Goal: Task Accomplishment & Management: Manage account settings

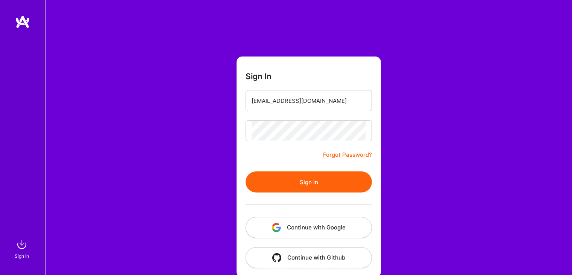
click at [310, 178] on button "Sign In" at bounding box center [309, 181] width 126 height 21
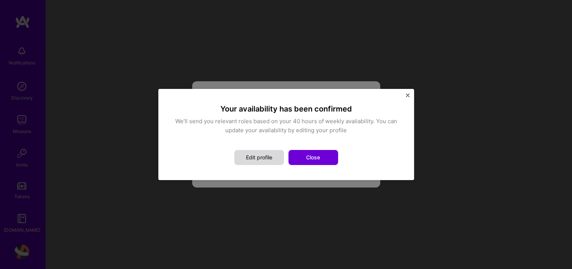
click at [270, 152] on button "Edit profile" at bounding box center [259, 157] width 50 height 15
select select "US"
select select "Right Now"
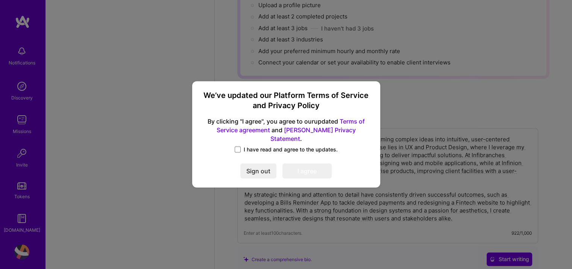
scroll to position [651, 0]
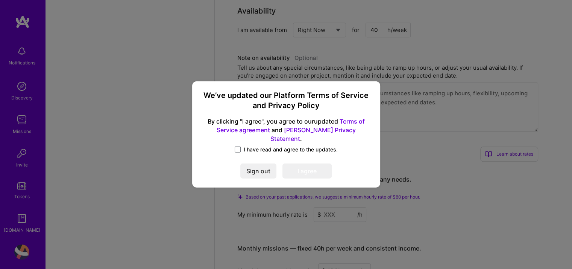
click at [239, 148] on span at bounding box center [238, 149] width 6 height 6
click at [0, 0] on input "I have read and agree to the updates." at bounding box center [0, 0] width 0 height 0
click at [319, 167] on button "I agree" at bounding box center [306, 171] width 49 height 15
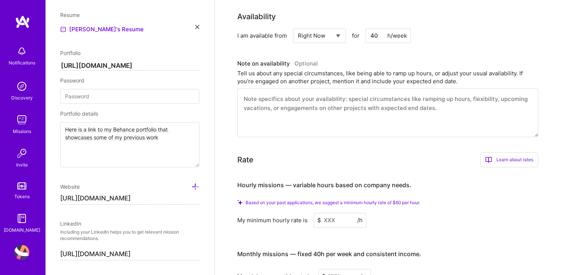
scroll to position [267, 0]
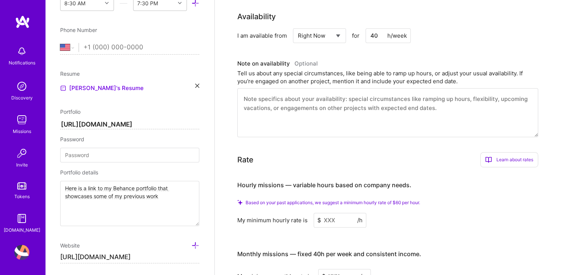
click at [173, 124] on input "[URL][DOMAIN_NAME]" at bounding box center [129, 124] width 139 height 9
click at [193, 87] on div "[PERSON_NAME]'s Resume" at bounding box center [129, 87] width 139 height 9
click at [195, 85] on icon at bounding box center [197, 85] width 4 height 4
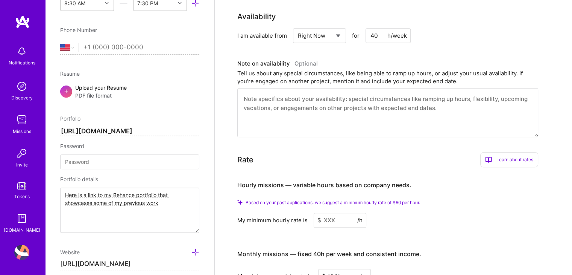
click at [122, 92] on span "PDF file format" at bounding box center [101, 95] width 52 height 8
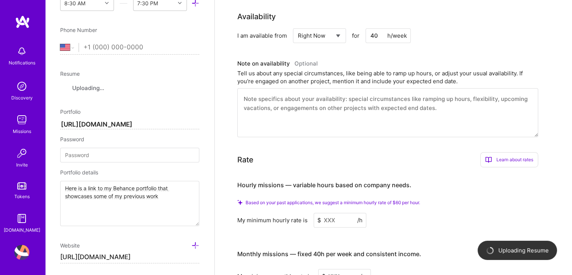
click at [178, 123] on input "[URL][DOMAIN_NAME]" at bounding box center [129, 124] width 139 height 9
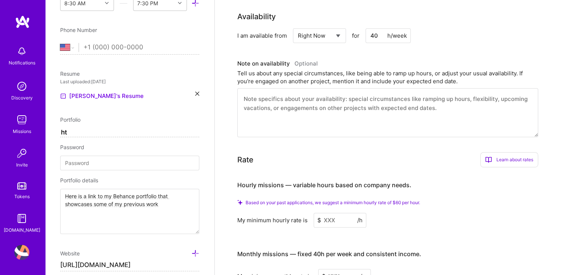
type input "h"
paste input "[URL][DOMAIN_NAME]"
click at [72, 130] on input "https://[URL][DOMAIN_NAME]" at bounding box center [129, 132] width 139 height 9
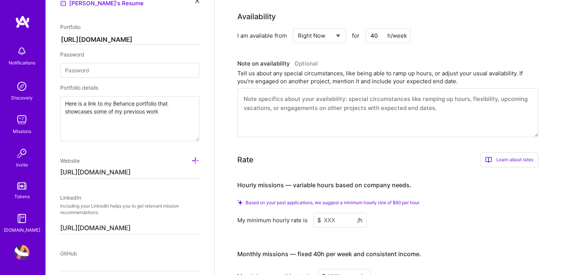
scroll to position [372, 0]
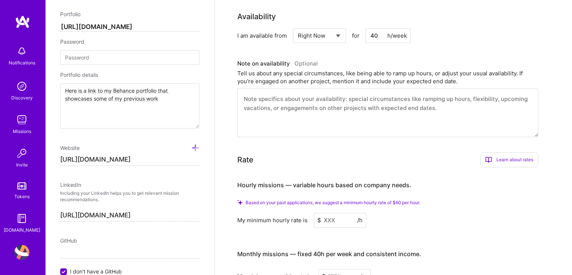
type input "[URL][DOMAIN_NAME]"
click at [179, 155] on input "[URL][DOMAIN_NAME]" at bounding box center [129, 159] width 139 height 12
paste input "[DOMAIN_NAME]/"
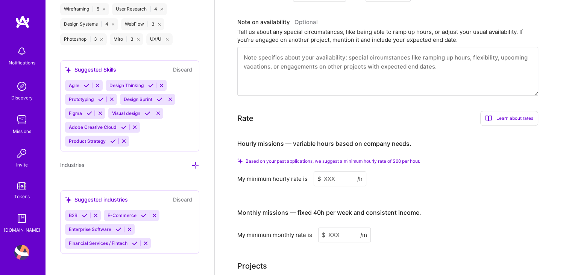
scroll to position [423, 0]
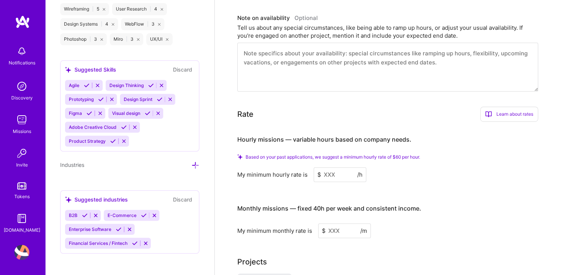
type input "[URL][DOMAIN_NAME]"
click at [161, 238] on div "B2B E-Commerce Enterprise Software Financial Services / Fintech" at bounding box center [129, 229] width 129 height 39
click at [191, 161] on icon at bounding box center [195, 165] width 8 height 8
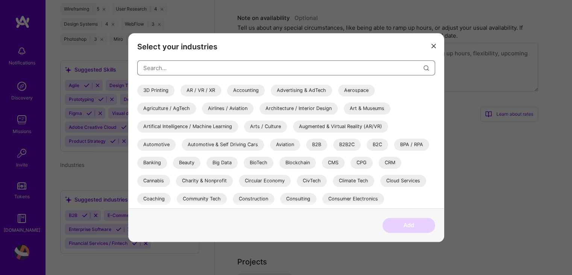
click at [209, 67] on input "modal" at bounding box center [283, 67] width 280 height 19
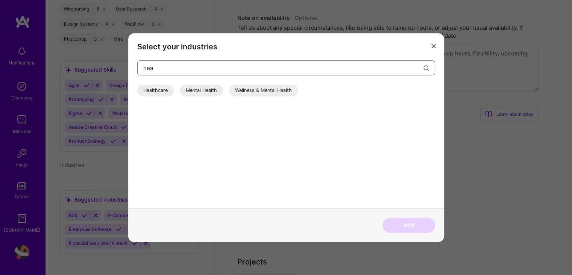
type input "hea"
click at [162, 91] on div "Healthcare" at bounding box center [155, 90] width 36 height 12
click at [424, 222] on button "Add" at bounding box center [409, 224] width 53 height 15
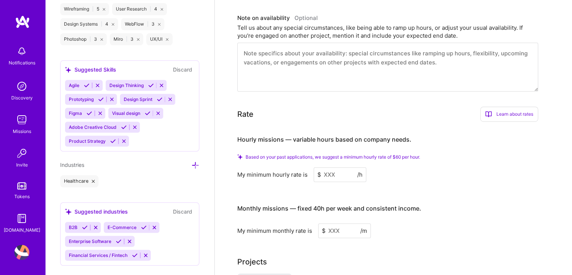
scroll to position [787, 0]
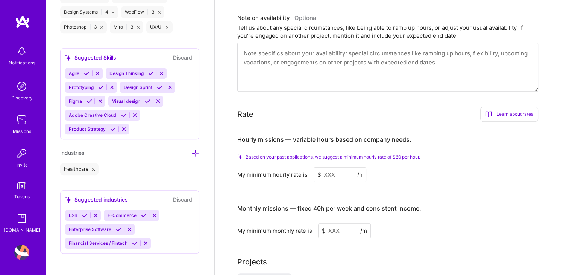
click at [165, 220] on div "B2B E-Commerce Enterprise Software Financial Services / Fintech" at bounding box center [129, 229] width 129 height 39
click at [144, 213] on icon at bounding box center [144, 215] width 6 height 6
click at [84, 212] on icon at bounding box center [85, 215] width 6 height 6
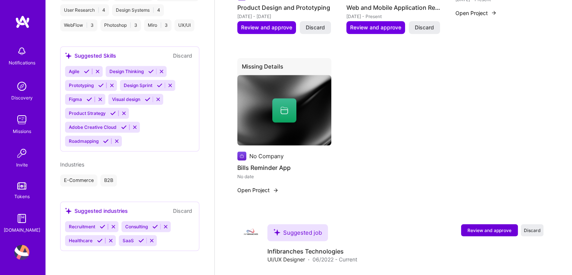
scroll to position [665, 0]
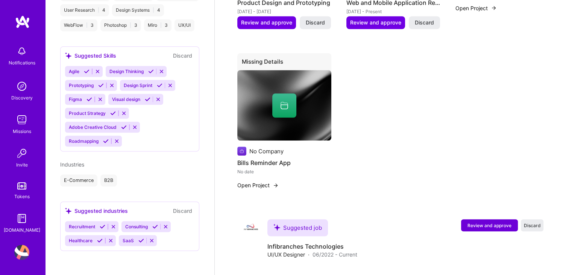
click at [99, 240] on icon at bounding box center [100, 240] width 6 height 6
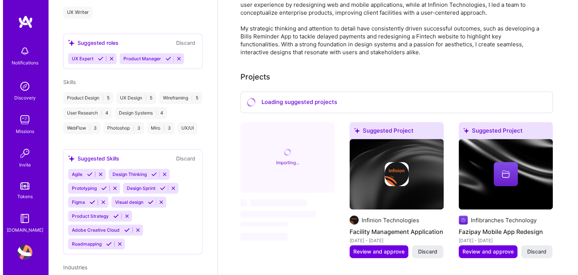
scroll to position [265, 0]
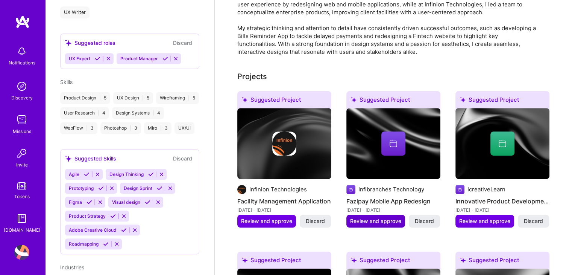
click at [278, 217] on span "Review and approve" at bounding box center [266, 221] width 51 height 8
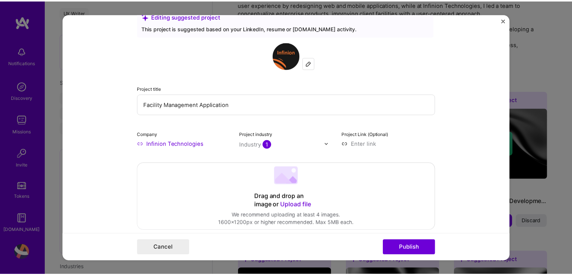
scroll to position [0, 0]
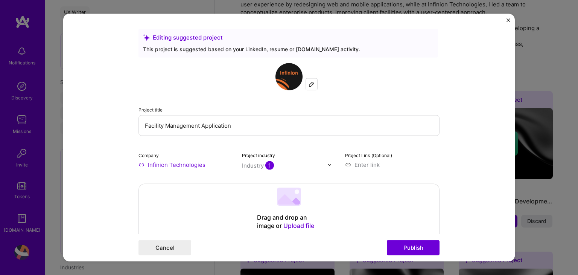
click at [539, 58] on div "Editing suggested project This project is suggested based on your LinkedIn, res…" at bounding box center [289, 137] width 578 height 275
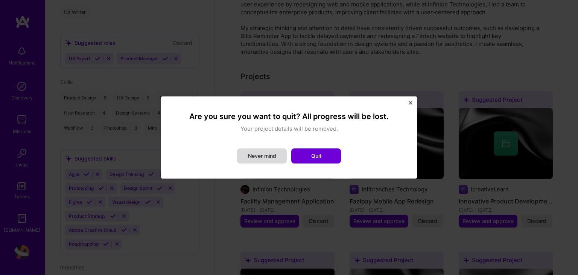
click at [268, 154] on button "Never mind" at bounding box center [262, 155] width 50 height 15
click at [0, 0] on label "Project industry" at bounding box center [0, 0] width 0 height 0
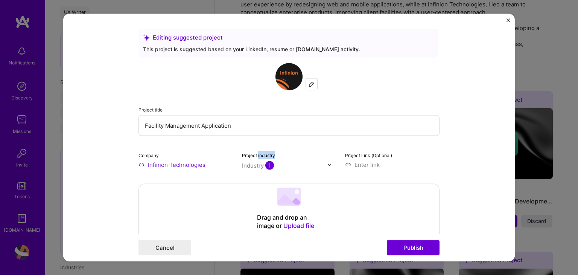
click at [507, 22] on button "Close" at bounding box center [508, 22] width 4 height 8
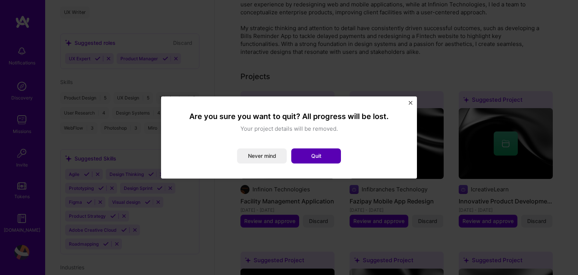
click at [325, 160] on button "Quit" at bounding box center [316, 155] width 50 height 15
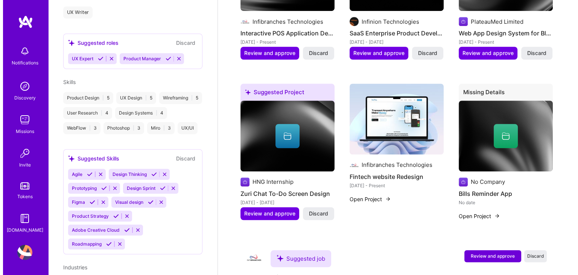
scroll to position [615, 0]
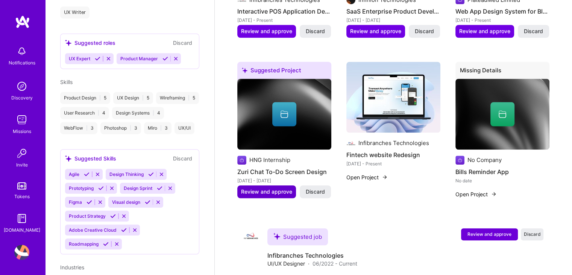
click at [276, 188] on span "Review and approve" at bounding box center [266, 192] width 51 height 8
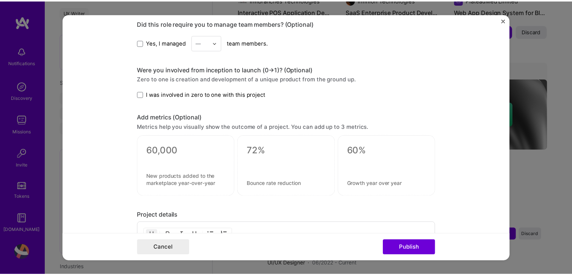
scroll to position [510, 0]
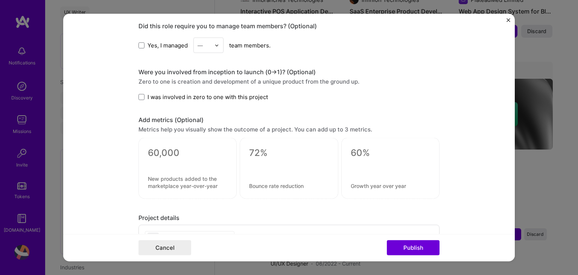
click at [507, 23] on button "Close" at bounding box center [508, 22] width 4 height 8
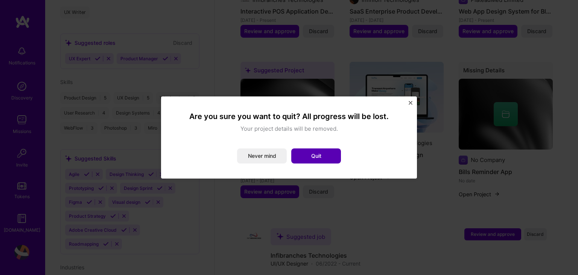
click at [334, 157] on button "Quit" at bounding box center [316, 155] width 50 height 15
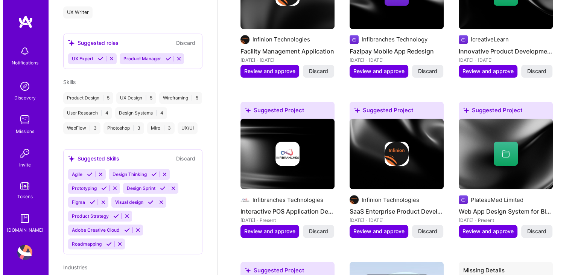
scroll to position [386, 0]
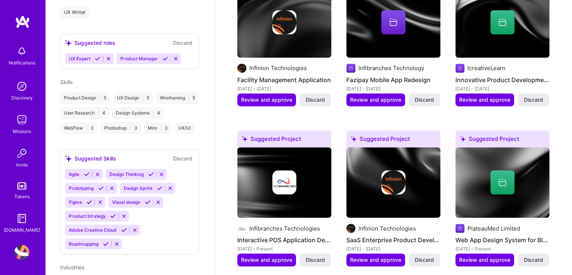
click at [321, 170] on div at bounding box center [284, 182] width 94 height 24
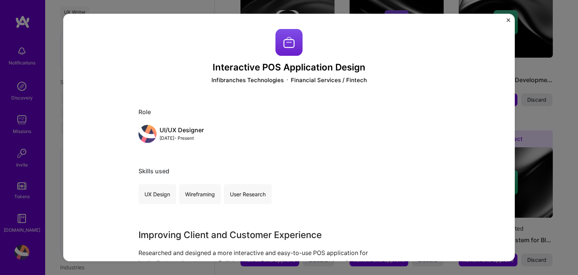
click at [507, 18] on img "Close" at bounding box center [508, 20] width 4 height 4
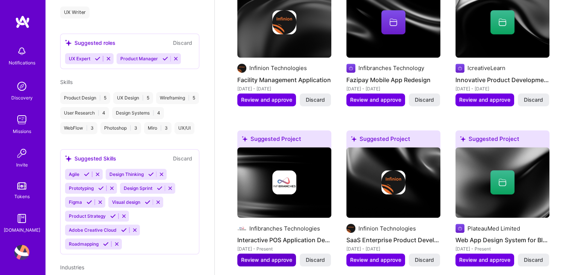
click at [275, 256] on span "Review and approve" at bounding box center [266, 260] width 51 height 8
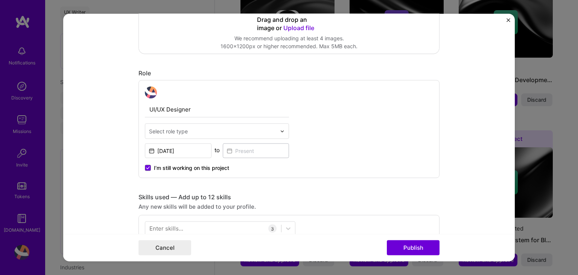
scroll to position [197, 0]
click at [393, 248] on button "Publish" at bounding box center [413, 247] width 53 height 15
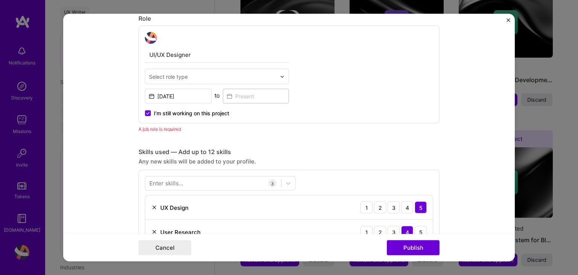
scroll to position [252, 0]
click at [147, 116] on div "UI/UX Designer Select role type [DATE] to I’m still working on this project" at bounding box center [288, 74] width 301 height 98
click at [146, 111] on icon at bounding box center [148, 112] width 4 height 3
click at [0, 0] on input "I’m still working on this project" at bounding box center [0, 0] width 0 height 0
click at [242, 95] on input at bounding box center [256, 95] width 67 height 15
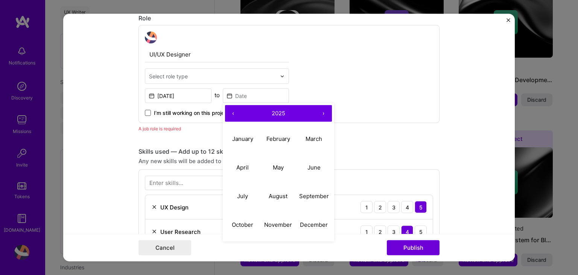
click at [234, 113] on button "‹" at bounding box center [233, 113] width 17 height 17
click at [272, 173] on button "May" at bounding box center [278, 167] width 36 height 29
type input "[DATE]"
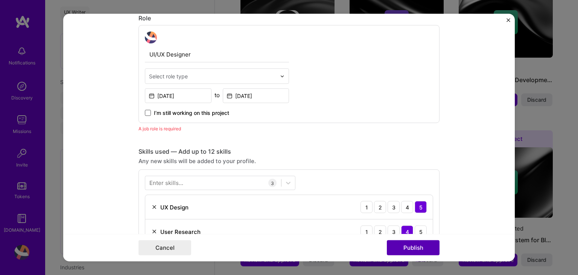
click at [413, 249] on button "Publish" at bounding box center [413, 247] width 53 height 15
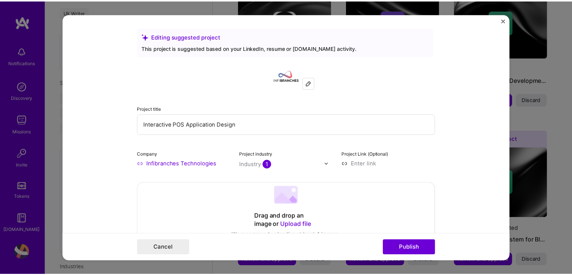
scroll to position [0, 0]
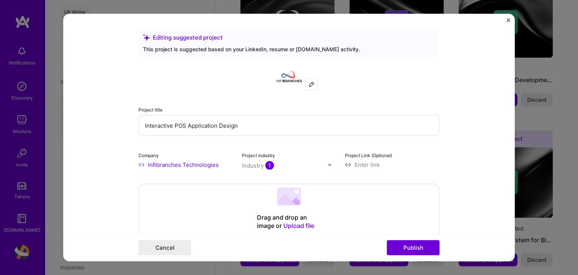
click at [507, 21] on img "Close" at bounding box center [508, 20] width 4 height 4
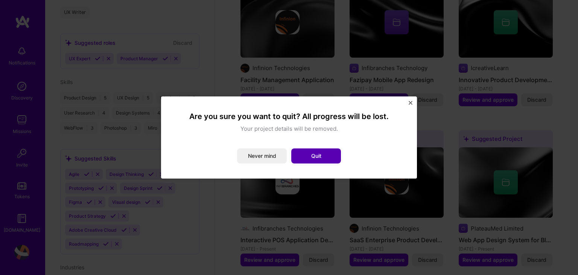
click at [329, 153] on button "Quit" at bounding box center [316, 155] width 50 height 15
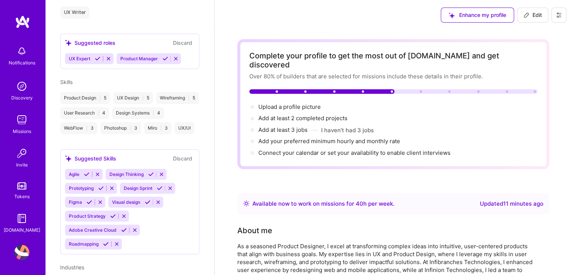
click at [15, 39] on div "Notifications Discovery Missions Invite Tokens [DOMAIN_NAME]" at bounding box center [22, 124] width 45 height 219
click at [36, 17] on link at bounding box center [22, 22] width 45 height 14
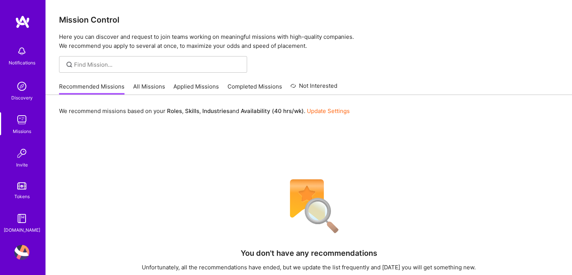
click at [15, 83] on img at bounding box center [21, 86] width 15 height 15
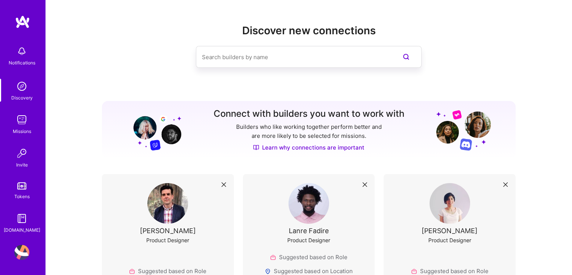
click at [23, 253] on img at bounding box center [21, 251] width 15 height 15
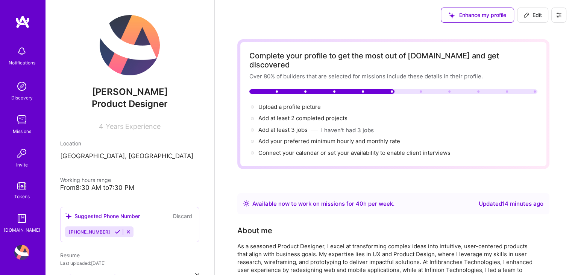
click at [23, 253] on img at bounding box center [21, 251] width 15 height 15
click at [118, 43] on img at bounding box center [130, 45] width 60 height 60
click at [527, 18] on icon at bounding box center [527, 15] width 6 height 6
select select "US"
select select "Right Now"
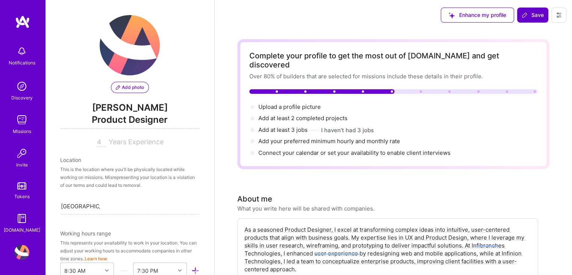
click at [137, 88] on span "Add photo" at bounding box center [130, 87] width 28 height 7
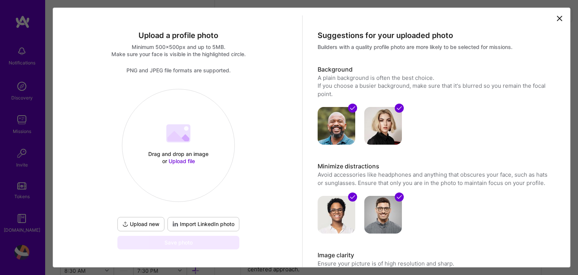
click at [182, 158] on span "Upload file" at bounding box center [182, 161] width 26 height 6
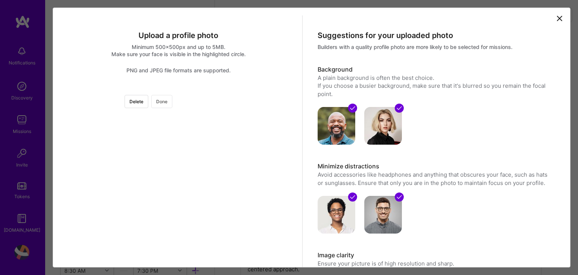
click at [172, 98] on button "Done" at bounding box center [161, 101] width 21 height 13
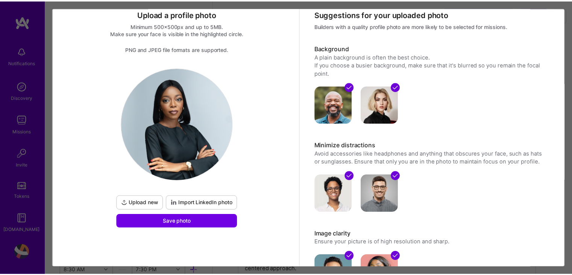
scroll to position [20, 0]
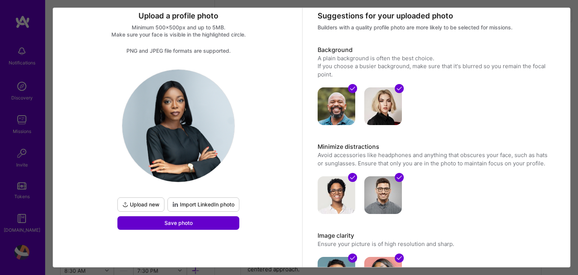
click at [212, 226] on button "Save photo" at bounding box center [178, 223] width 122 height 14
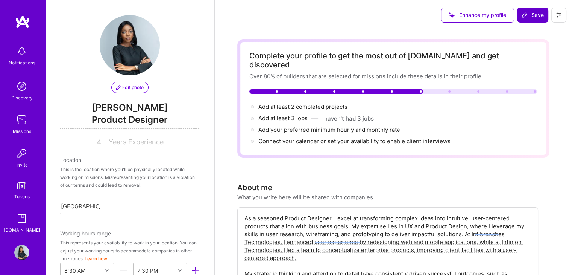
click at [99, 139] on input "4" at bounding box center [100, 142] width 9 height 9
type input "4"
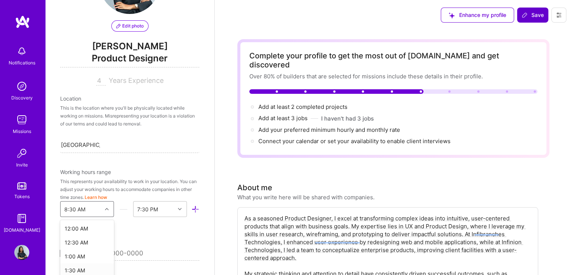
scroll to position [122, 0]
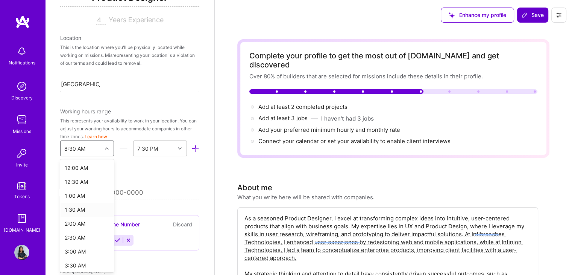
click at [103, 156] on div "option 1:30 AM focused, 4 of 48. 48 results available. Use Up and Down to choos…" at bounding box center [87, 148] width 54 height 16
click at [67, 243] on div "9:00 AM" at bounding box center [87, 238] width 54 height 14
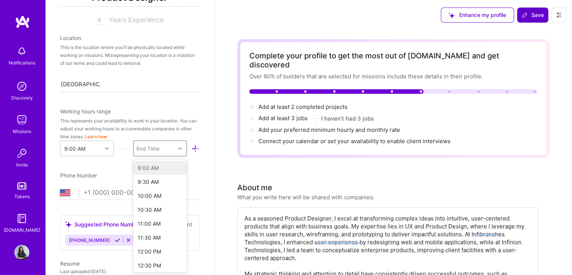
click at [160, 149] on div "End Time" at bounding box center [154, 148] width 41 height 15
click at [146, 182] on div "5:00 PM" at bounding box center [160, 181] width 54 height 14
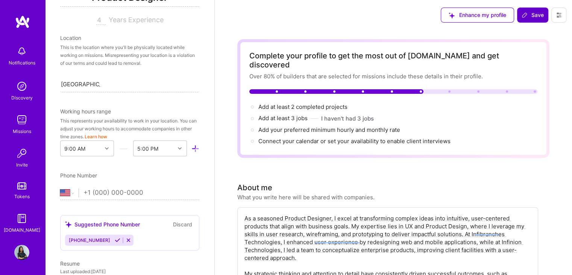
click at [135, 197] on input "tel" at bounding box center [141, 193] width 116 height 22
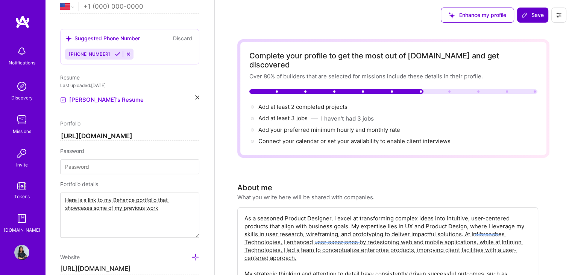
scroll to position [307, 0]
click at [115, 55] on icon at bounding box center [118, 55] width 6 height 6
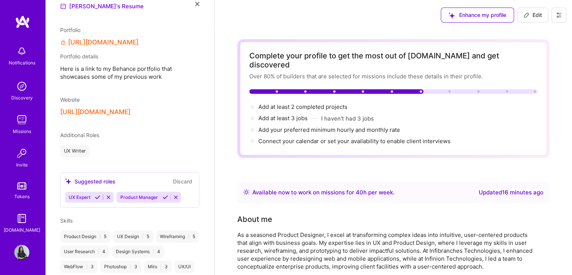
scroll to position [185, 0]
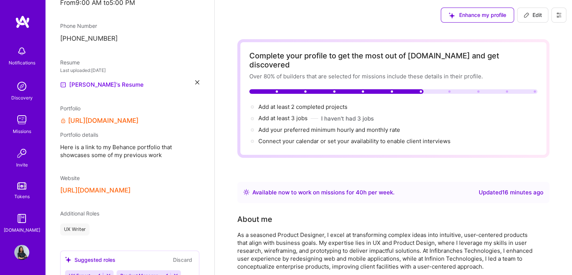
click at [126, 115] on div "[URL][DOMAIN_NAME] Portfolio details Here is a link to my Behance portfolio tha…" at bounding box center [129, 135] width 139 height 47
click at [135, 124] on link "[URL][DOMAIN_NAME]" at bounding box center [103, 121] width 70 height 8
click at [195, 80] on icon at bounding box center [197, 82] width 4 height 4
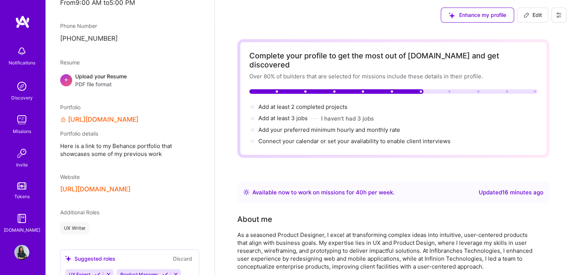
click at [120, 71] on div "Resume + Upload your Resume PDF file format" at bounding box center [129, 73] width 139 height 30
click at [120, 76] on div "Upload your Resume PDF file format" at bounding box center [101, 80] width 52 height 16
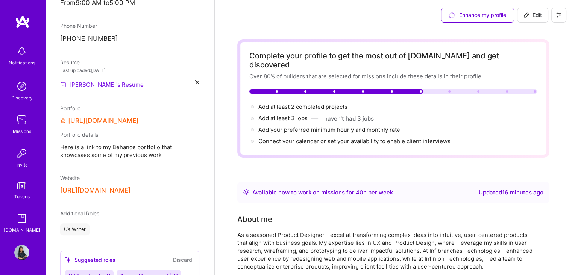
click at [112, 82] on link "[PERSON_NAME]'s Resume" at bounding box center [101, 84] width 83 height 9
click at [135, 118] on link "[URL][DOMAIN_NAME]" at bounding box center [103, 121] width 70 height 8
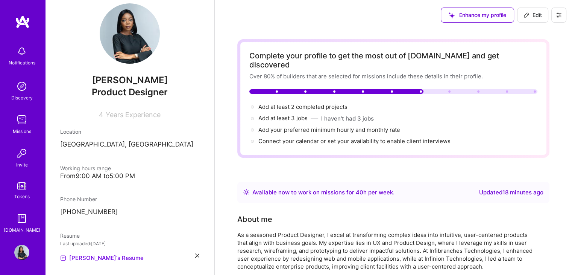
scroll to position [0, 0]
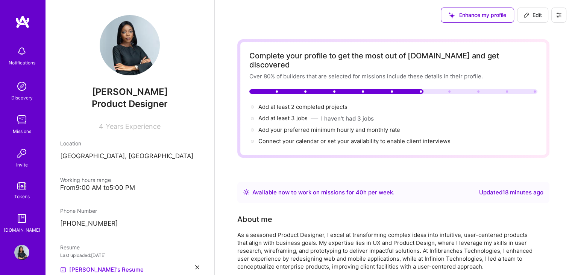
click at [542, 12] on span "Edit" at bounding box center [533, 15] width 18 height 8
select select "Right Now"
select select "NG"
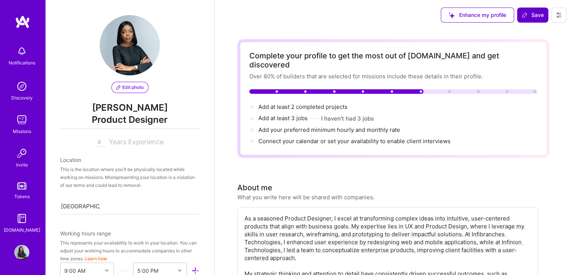
scroll to position [449, 0]
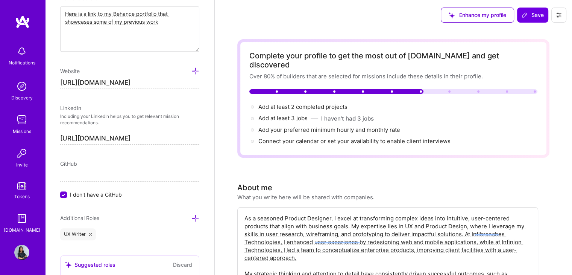
click at [169, 77] on input "[URL][DOMAIN_NAME]" at bounding box center [129, 83] width 139 height 12
type input "h"
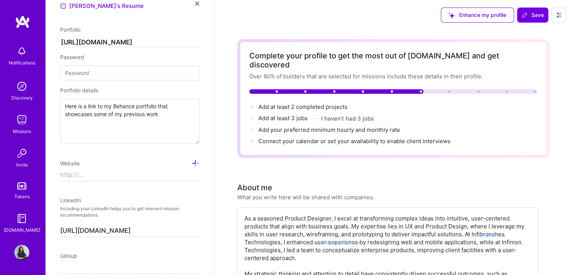
scroll to position [356, 0]
type input "h"
paste input "[URL][DOMAIN_NAME]"
type input "[URL][DOMAIN_NAME]"
click at [111, 45] on input "[URL][DOMAIN_NAME]" at bounding box center [129, 43] width 139 height 9
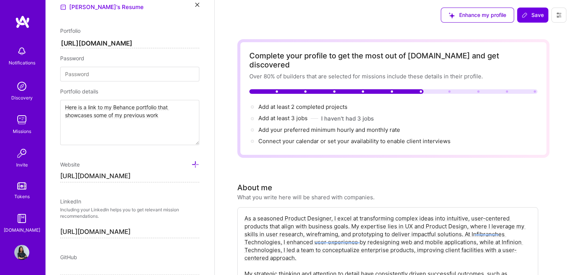
click at [111, 45] on input "[URL][DOMAIN_NAME]" at bounding box center [129, 43] width 139 height 9
paste input "[DOMAIN_NAME]/"
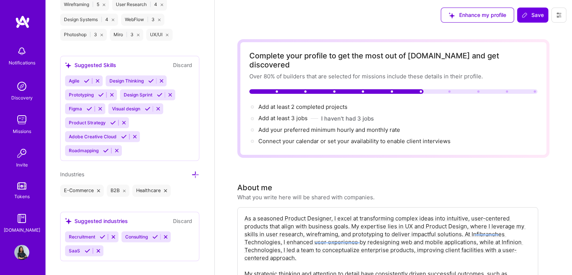
scroll to position [782, 0]
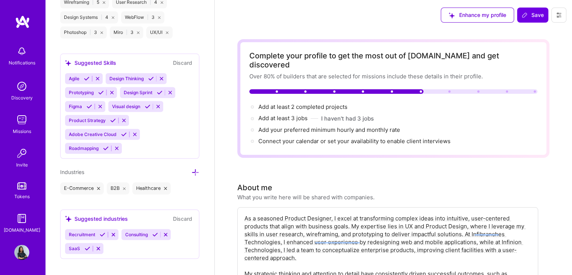
type input "[URL][DOMAIN_NAME]"
click at [87, 245] on icon at bounding box center [88, 248] width 6 height 6
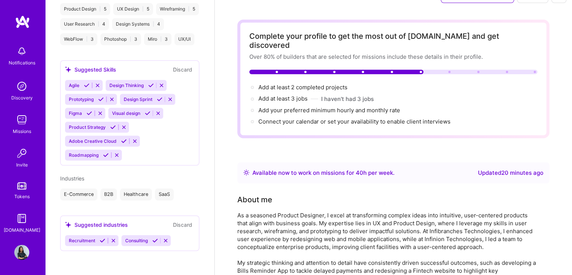
scroll to position [505, 0]
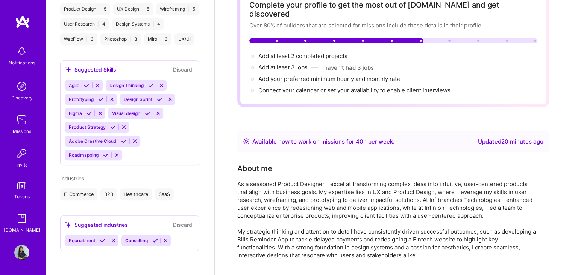
click at [186, 203] on div "[PERSON_NAME] Product Designer 4 Years Experience Location [GEOGRAPHIC_DATA], […" at bounding box center [129, 137] width 169 height 275
click at [179, 193] on div "E-Commerce B2B Healthcare SaaS" at bounding box center [129, 194] width 139 height 12
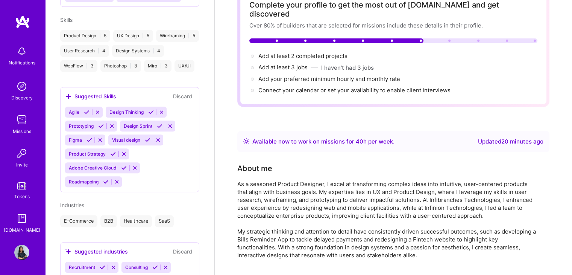
scroll to position [463, 0]
click at [150, 115] on icon at bounding box center [151, 113] width 6 height 6
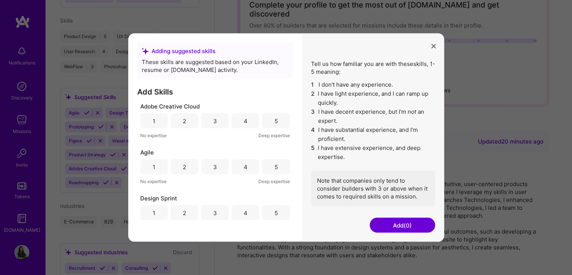
click at [247, 112] on div "Adobe Creative Cloud 1 2 3 4 5 No expertise Deep expertise" at bounding box center [215, 120] width 150 height 37
click at [245, 173] on div "4" at bounding box center [245, 166] width 27 height 15
click at [245, 218] on div "4" at bounding box center [245, 212] width 27 height 15
click at [244, 122] on div "4" at bounding box center [246, 121] width 4 height 8
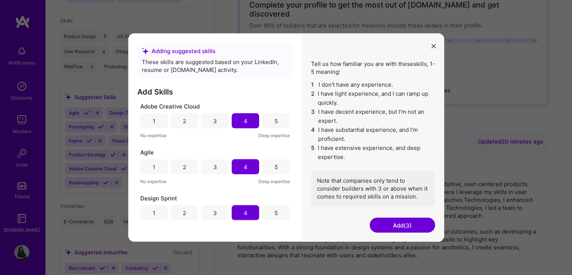
click at [404, 229] on button "Add (3)" at bounding box center [402, 224] width 65 height 15
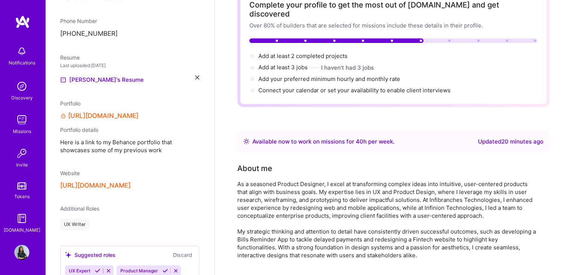
scroll to position [186, 0]
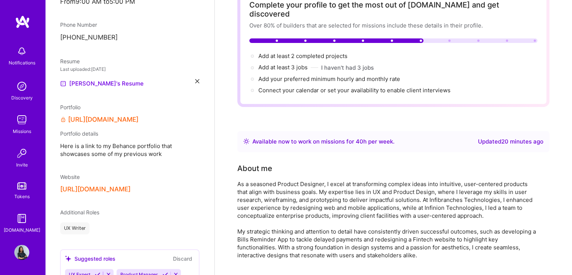
click at [138, 117] on link "[URL][DOMAIN_NAME]" at bounding box center [103, 119] width 70 height 8
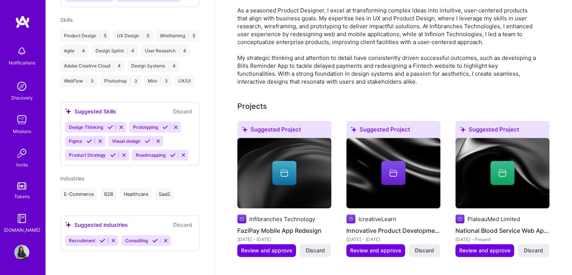
scroll to position [0, 0]
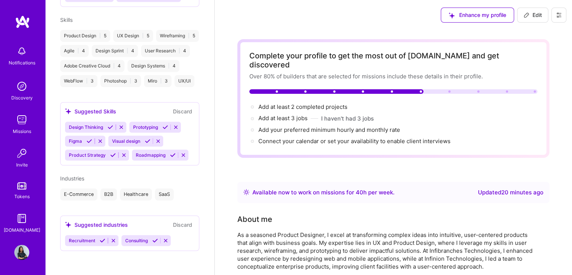
click at [536, 15] on span "Edit" at bounding box center [533, 15] width 18 height 8
select select "Right Now"
select select "NG"
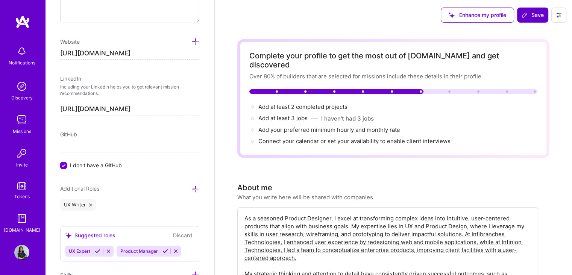
scroll to position [449, 0]
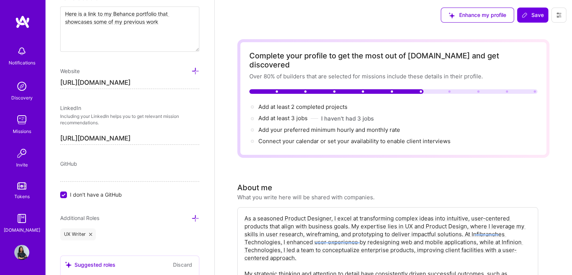
click at [173, 77] on input "[URL][DOMAIN_NAME]" at bounding box center [129, 83] width 139 height 12
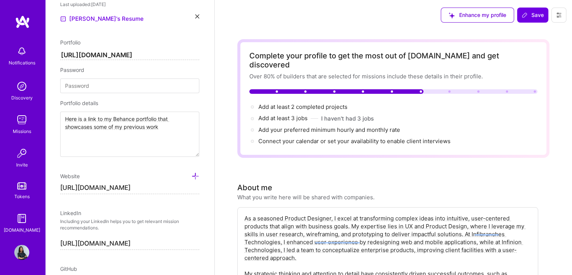
scroll to position [344, 0]
click at [174, 55] on input "[URL][DOMAIN_NAME]" at bounding box center [129, 55] width 139 height 9
paste input "[DOMAIN_NAME]/"
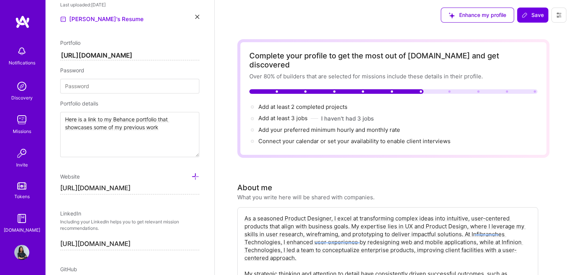
type input "[URL][DOMAIN_NAME]"
click at [170, 127] on textarea "Here is a link to my Behance portfolio that showcases some of my previous work" at bounding box center [129, 134] width 139 height 45
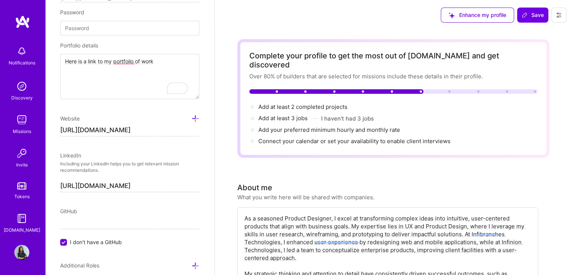
scroll to position [402, 0]
type textarea "Here is a link to my portfoilo of work"
click at [170, 129] on input "[URL][DOMAIN_NAME]" at bounding box center [129, 130] width 139 height 12
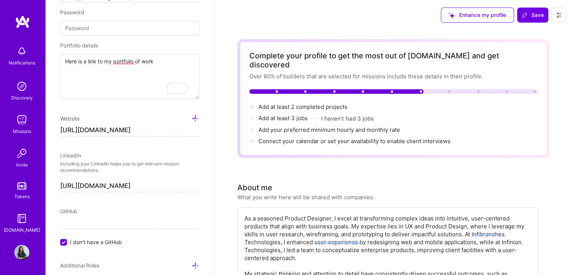
paste input "[DOMAIN_NAME]/"
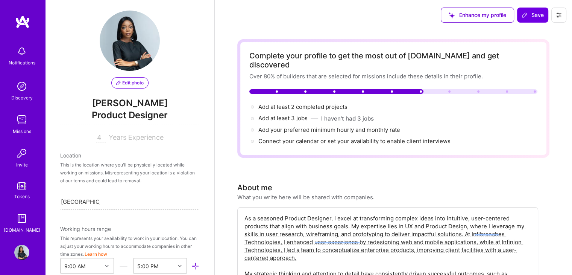
scroll to position [0, 0]
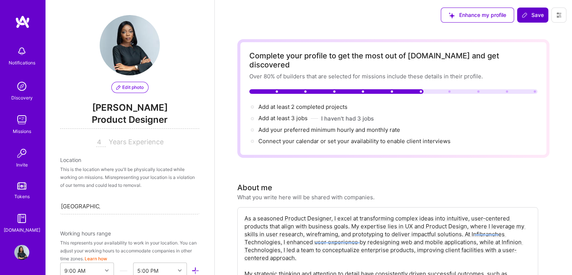
type input "[URL][DOMAIN_NAME]"
click at [532, 18] on span "Save" at bounding box center [533, 15] width 22 height 8
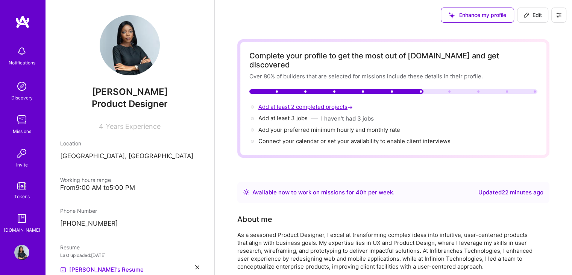
click at [320, 103] on span "Add at least 2 completed projects →" at bounding box center [306, 106] width 96 height 7
select select "Right Now"
select select "NG"
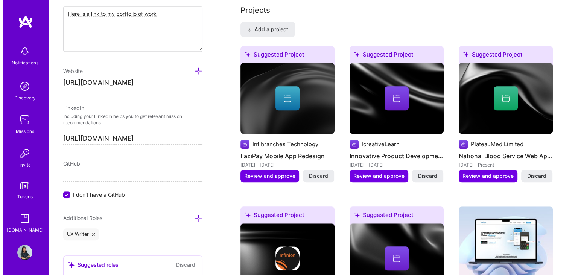
scroll to position [641, 0]
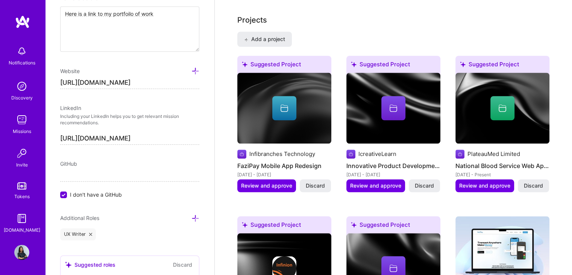
click at [291, 101] on div at bounding box center [284, 108] width 24 height 24
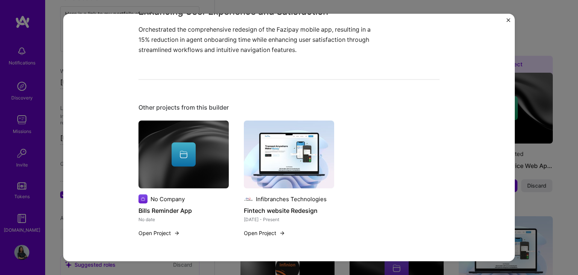
scroll to position [179, 0]
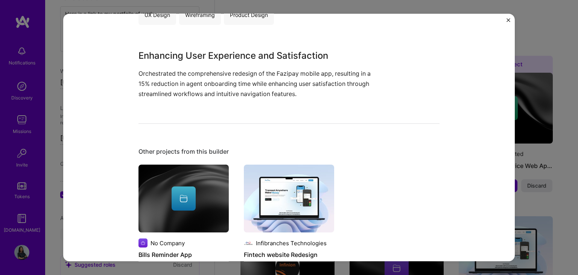
click at [210, 96] on p "Orchestrated the comprehensive redesign of the Fazipay mobile app, resulting in…" at bounding box center [260, 83] width 244 height 31
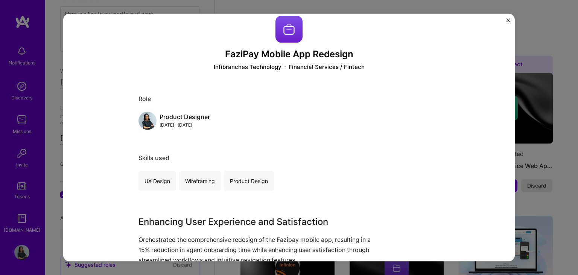
scroll to position [0, 0]
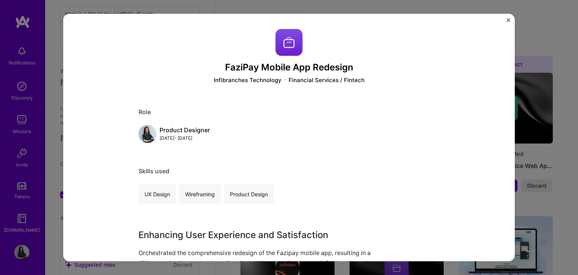
click at [505, 21] on div "FaziPay Mobile App Redesign Infibranches Technology Financial Services / Fintec…" at bounding box center [288, 137] width 451 height 247
click at [507, 18] on img "Close" at bounding box center [508, 20] width 4 height 4
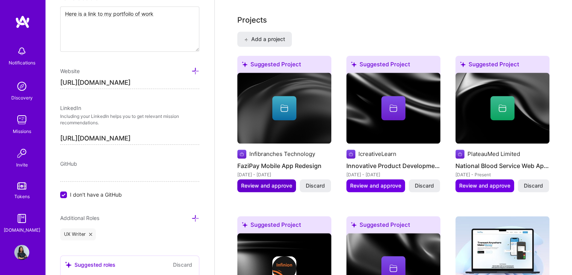
click at [270, 182] on span "Review and approve" at bounding box center [266, 186] width 51 height 8
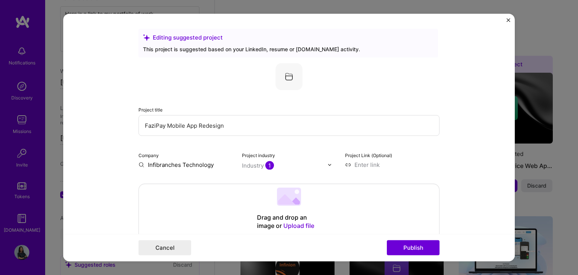
click at [265, 164] on span "1" at bounding box center [269, 165] width 9 height 9
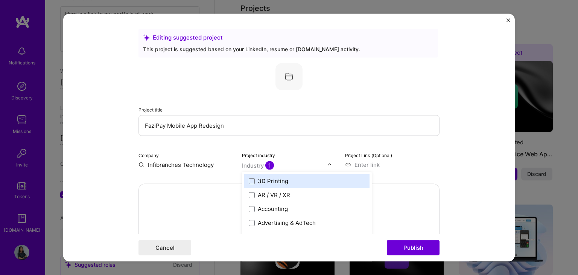
scroll to position [654, 0]
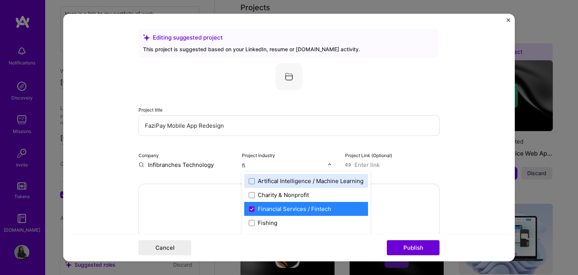
type input "fin"
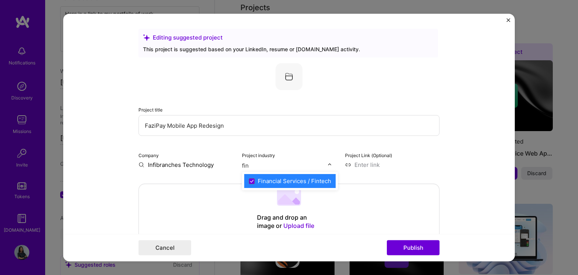
click at [273, 180] on div "Financial Services / Fintech" at bounding box center [294, 181] width 73 height 8
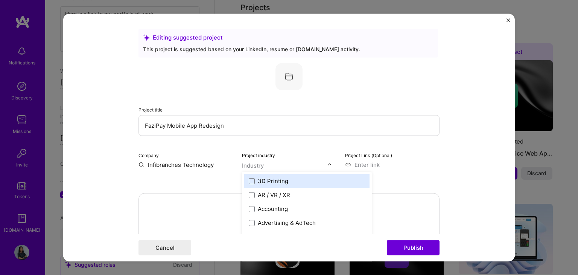
click at [283, 161] on input "text" at bounding box center [285, 165] width 86 height 8
click at [444, 162] on form "Editing suggested project This project is suggested based on your LinkedIn, res…" at bounding box center [288, 137] width 451 height 247
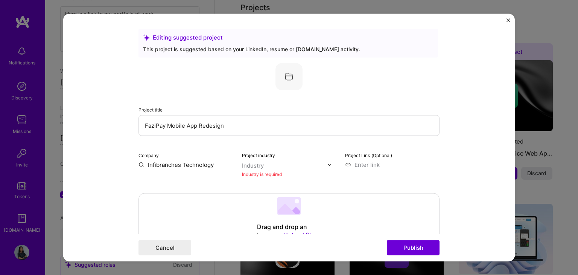
click at [357, 164] on input at bounding box center [392, 165] width 94 height 8
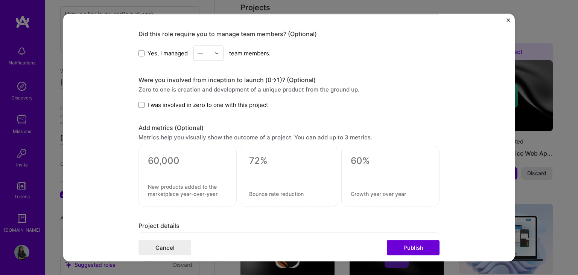
scroll to position [513, 0]
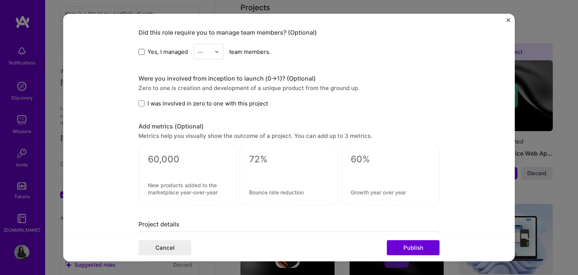
click at [138, 49] on span at bounding box center [141, 52] width 6 height 6
click at [0, 0] on input "Yes, I managed" at bounding box center [0, 0] width 0 height 0
click at [147, 102] on span "I was involved in zero to one with this project" at bounding box center [207, 103] width 120 height 8
click at [0, 0] on input "I was involved in zero to one with this project" at bounding box center [0, 0] width 0 height 0
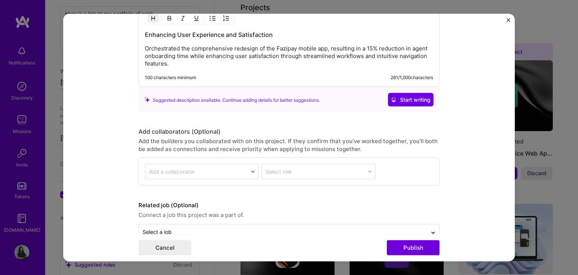
scroll to position [755, 0]
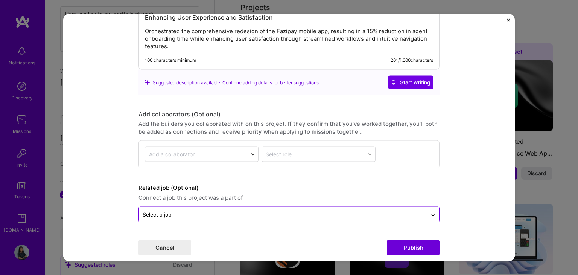
click at [213, 217] on div "Select a job" at bounding box center [283, 214] width 288 height 15
click at [269, 214] on input "text" at bounding box center [283, 214] width 281 height 8
click at [268, 210] on input "text" at bounding box center [283, 214] width 281 height 8
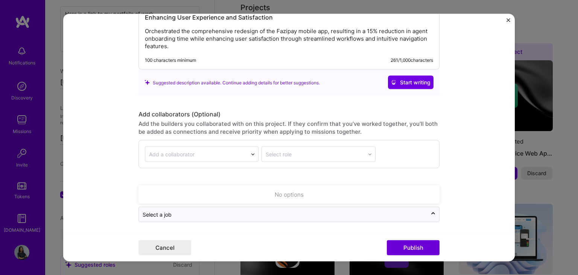
click at [288, 194] on div "No options" at bounding box center [289, 194] width 296 height 14
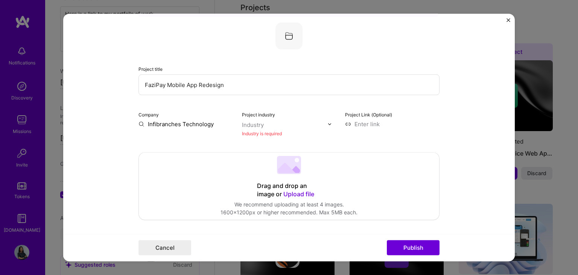
scroll to position [39, 0]
click at [353, 124] on input at bounding box center [392, 125] width 94 height 8
click at [327, 127] on div at bounding box center [331, 125] width 9 height 8
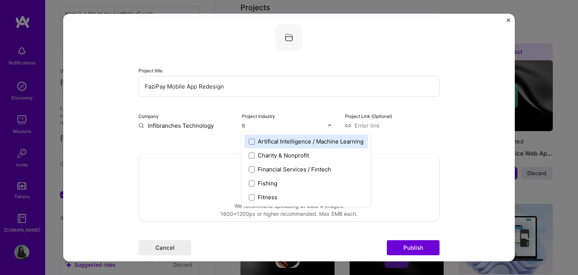
type input "fin"
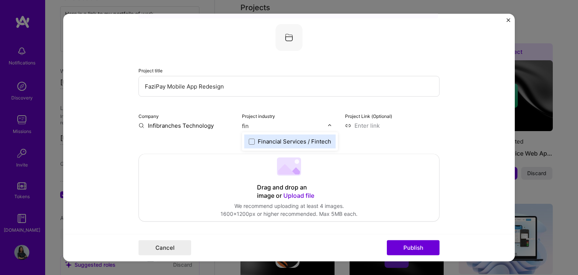
click at [271, 142] on div "Financial Services / Fintech" at bounding box center [294, 142] width 73 height 8
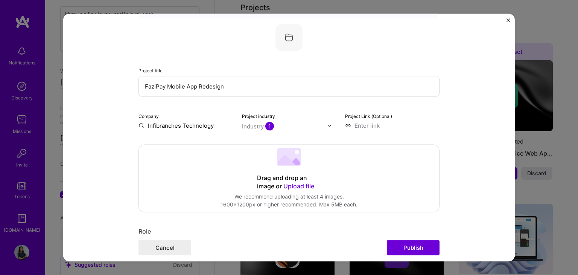
click at [449, 121] on form "Editing suggested project This project is suggested based on your LinkedIn, res…" at bounding box center [288, 137] width 451 height 247
